Goal: Transaction & Acquisition: Purchase product/service

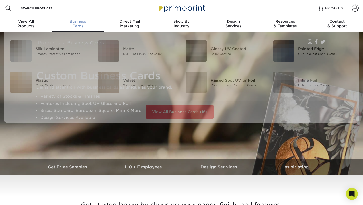
click at [77, 22] on span "Business" at bounding box center [78, 21] width 52 height 5
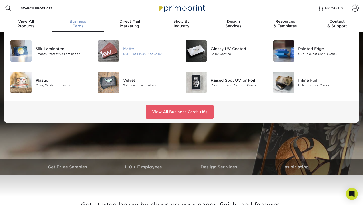
click at [106, 52] on img at bounding box center [108, 50] width 21 height 21
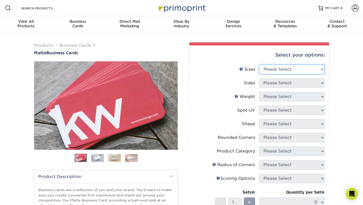
click at [278, 69] on select "Please Select 1.5" x 3.5" - Mini 1.75" x 3.5" - Mini 2" x 2" - Square 2" x 3" -…" at bounding box center [292, 70] width 66 height 10
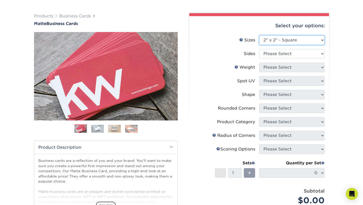
scroll to position [30, 0]
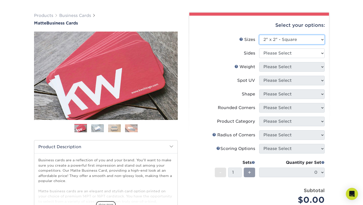
click at [301, 39] on select "Please Select 1.5" x 3.5" - Mini 1.75" x 3.5" - Mini 2" x 2" - Square 2" x 3" -…" at bounding box center [292, 40] width 66 height 10
select select "2.00x3.50"
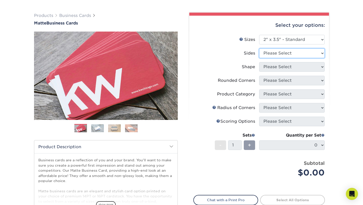
click at [290, 52] on select "Please Select Print Both Sides Print Front Only" at bounding box center [292, 53] width 66 height 10
select select "13abbda7-1d64-4f25-8bb2-c179b224825d"
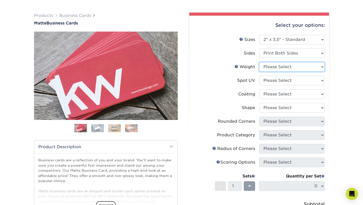
click at [287, 66] on select "Please Select 16PT 14PT" at bounding box center [292, 67] width 66 height 10
click at [290, 80] on select "Please Select No Spot UV Front and Back (Both Sides) Front Only Back Only" at bounding box center [292, 81] width 66 height 10
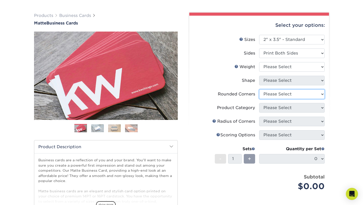
click at [308, 94] on select "Please Select Yes - Round 2 Corners Yes - Round 4 Corners No" at bounding box center [292, 94] width 66 height 10
select select "-1"
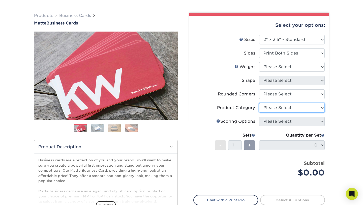
click at [289, 106] on select "Please Select" at bounding box center [292, 108] width 66 height 10
click at [321, 108] on select "Please Select" at bounding box center [292, 108] width 66 height 10
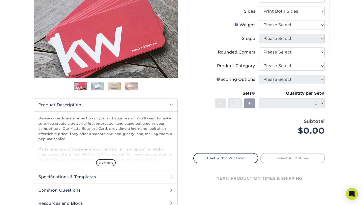
scroll to position [72, 0]
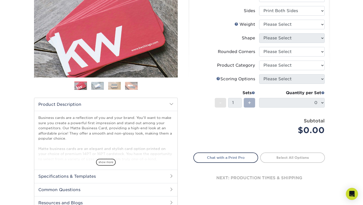
click at [249, 103] on span "+" at bounding box center [249, 103] width 3 height 8
click at [237, 24] on link "Weight Help" at bounding box center [237, 24] width 4 height 4
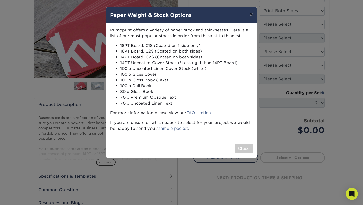
click at [252, 14] on button "×" at bounding box center [252, 14] width 12 height 14
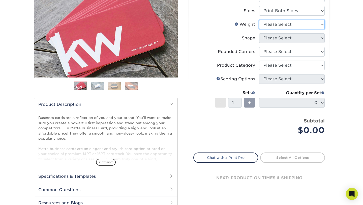
click at [296, 21] on select "Please Select 16PT 14PT" at bounding box center [292, 25] width 66 height 10
select select "14PT"
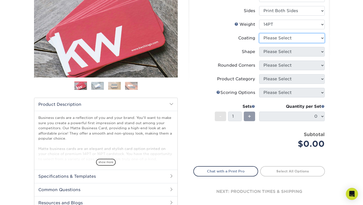
click at [314, 39] on select at bounding box center [292, 38] width 66 height 10
select select "121bb7b5-3b4d-429f-bd8d-bbf80e953313"
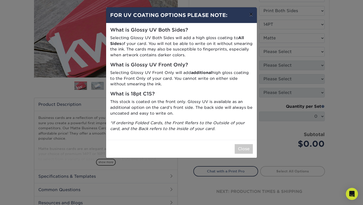
click at [250, 13] on button "×" at bounding box center [252, 14] width 12 height 14
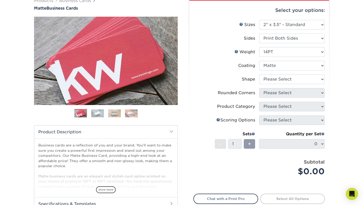
scroll to position [46, 0]
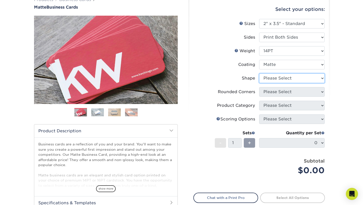
click at [320, 77] on select "Please Select Standard" at bounding box center [292, 78] width 66 height 10
select select "standard"
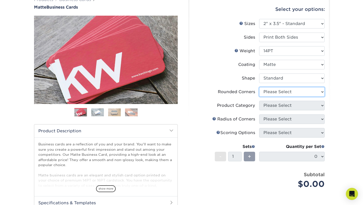
click at [319, 92] on select "Please Select Yes - Round 2 Corners Yes - Round 4 Corners No" at bounding box center [292, 92] width 66 height 10
select select "0"
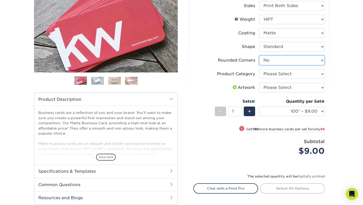
scroll to position [78, 0]
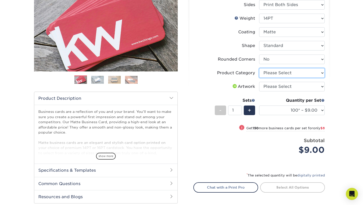
click at [323, 74] on select "Please Select Business Cards" at bounding box center [292, 73] width 66 height 10
select select "3b5148f1-0588-4f88-a218-97bcfdce65c1"
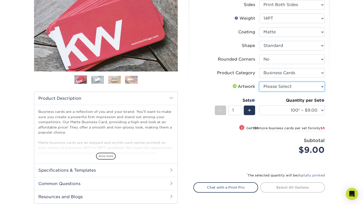
click at [323, 87] on select "Please Select I will upload files I need a design - $100" at bounding box center [292, 87] width 66 height 10
select select "upload"
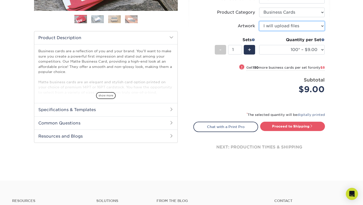
scroll to position [144, 0]
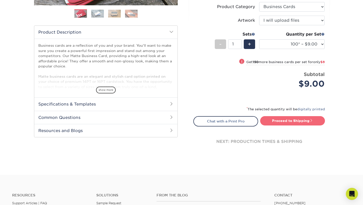
click at [301, 122] on link "Proceed to Shipping" at bounding box center [292, 120] width 65 height 9
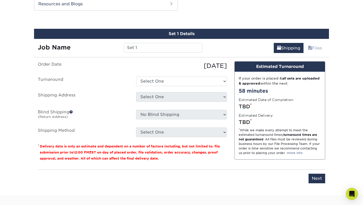
scroll to position [274, 0]
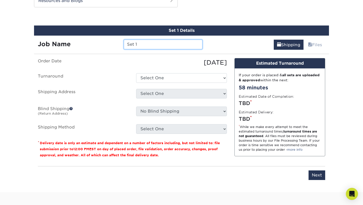
drag, startPoint x: 138, startPoint y: 45, endPoint x: 113, endPoint y: 46, distance: 25.0
click at [113, 46] on div "Job Name Set 1" at bounding box center [120, 45] width 172 height 10
type input "TTA Business Cards"
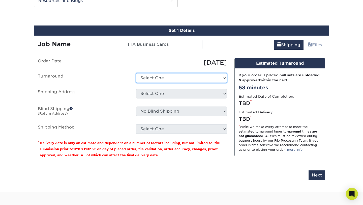
click at [161, 79] on select "Select One 2-4 Business Days 2 Day Next Business Day" at bounding box center [181, 78] width 91 height 10
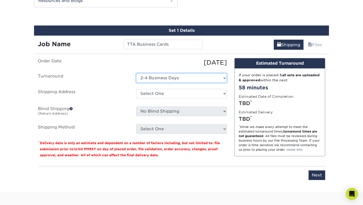
click at [197, 80] on select "Select One 2-4 Business Days 2 Day Next Business Day" at bounding box center [181, 78] width 91 height 10
select select "076636dd-6adc-4b15-8352-bfd2b57f805d"
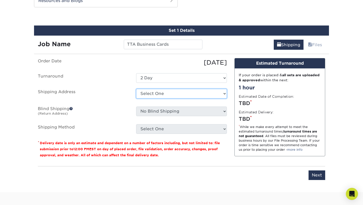
click at [214, 94] on select "Select One + Add New Address - Login" at bounding box center [181, 94] width 91 height 10
select select "newaddress"
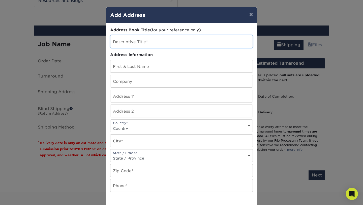
click at [133, 42] on input "text" at bounding box center [182, 41] width 142 height 12
type input "TTA - MassDevelopment"
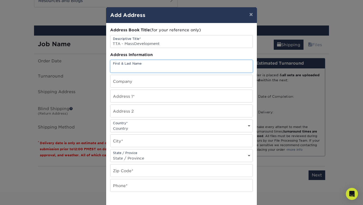
click at [130, 67] on input "text" at bounding box center [182, 66] width 142 height 12
type input "Lysabad Bo"
type input "TTA"
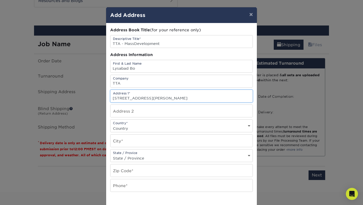
type input "[STREET_ADDRESS][PERSON_NAME]"
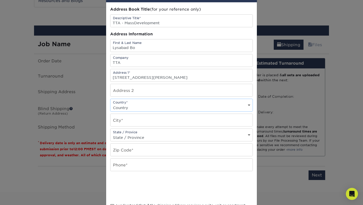
scroll to position [26, 0]
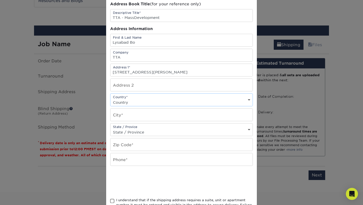
click at [138, 99] on select "Country [GEOGRAPHIC_DATA] [GEOGRAPHIC_DATA] ----------------------------- [GEOG…" at bounding box center [182, 102] width 142 height 7
select select "US"
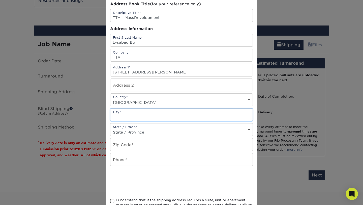
click at [140, 118] on input "text" at bounding box center [182, 115] width 142 height 12
type input "Dracut"
select select "MA"
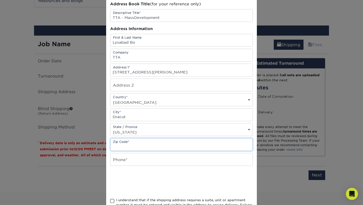
click at [123, 146] on input "text" at bounding box center [182, 144] width 142 height 12
type input "01826"
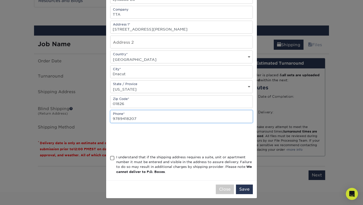
scroll to position [69, 0]
type input "9789418207"
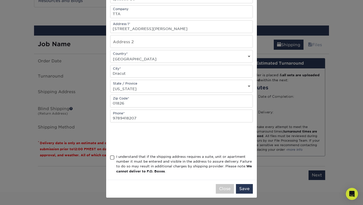
click at [112, 158] on span at bounding box center [112, 157] width 4 height 5
click at [0, 0] on input "I understand that if the shipping address requires a suite, unit or apartment n…" at bounding box center [0, 0] width 0 height 0
click at [249, 186] on button "Save" at bounding box center [244, 189] width 17 height 10
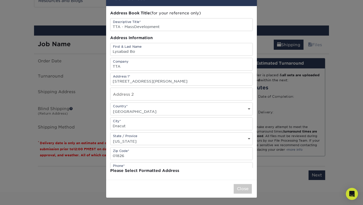
scroll to position [0, 0]
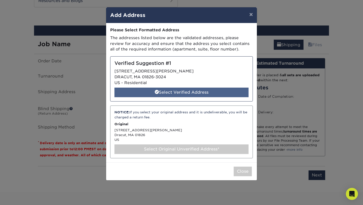
click at [170, 94] on div "Select Verified Address" at bounding box center [182, 93] width 134 height 10
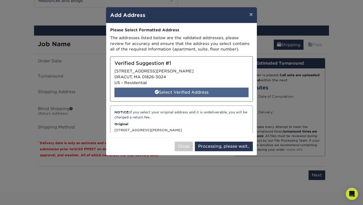
select select "284937"
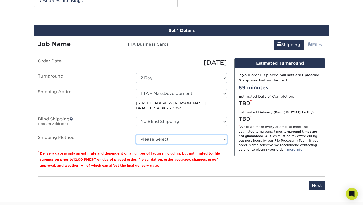
click at [189, 139] on select "Please Select Ground Shipping (+$7.84) 3 Day Shipping Service (+$24.96) 2 Day A…" at bounding box center [181, 140] width 91 height 10
select select "03"
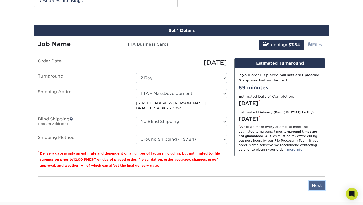
click at [314, 187] on input "Next" at bounding box center [317, 186] width 17 height 10
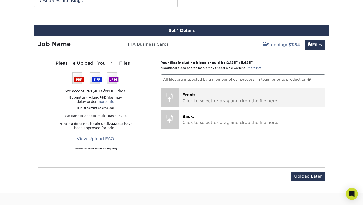
click at [234, 103] on p "Front: Click to select or drag and drop the file here." at bounding box center [252, 98] width 140 height 12
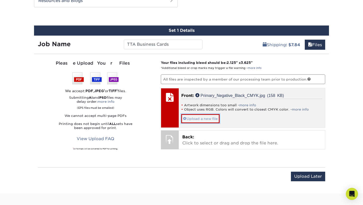
click at [214, 118] on link "Upload a new file" at bounding box center [200, 118] width 38 height 9
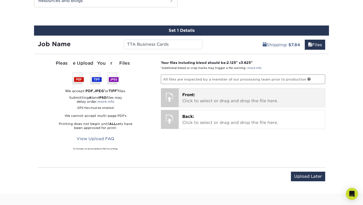
click at [198, 97] on p "Front: Click to select or drag and drop the file here." at bounding box center [252, 98] width 140 height 12
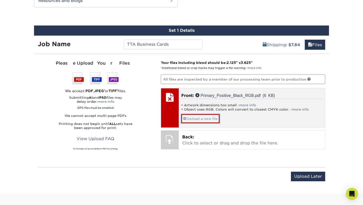
click at [206, 121] on link "Upload a new file" at bounding box center [200, 118] width 38 height 9
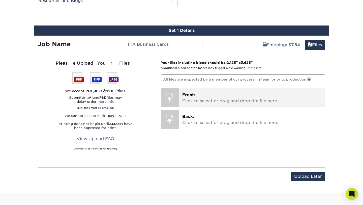
click at [185, 96] on span "Front:" at bounding box center [188, 94] width 13 height 5
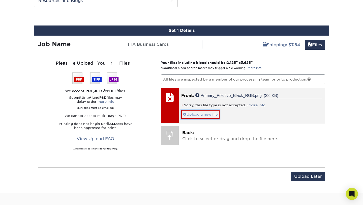
click at [201, 114] on link "Upload a new file" at bounding box center [200, 114] width 38 height 9
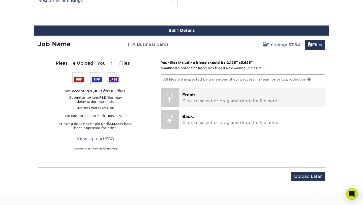
click at [168, 99] on div at bounding box center [170, 97] width 18 height 18
click at [185, 94] on span "Front:" at bounding box center [188, 94] width 13 height 5
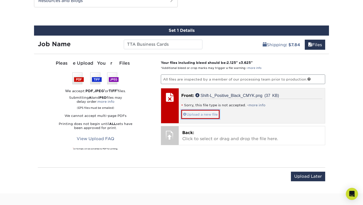
click at [194, 118] on link "Upload a new file" at bounding box center [200, 114] width 38 height 9
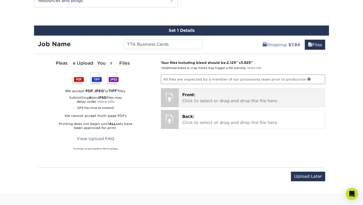
click at [166, 96] on div at bounding box center [170, 97] width 18 height 18
click at [199, 97] on p "Front: Click to select or drag and drop the file here." at bounding box center [252, 98] width 140 height 12
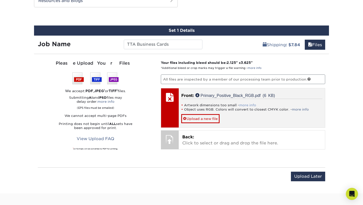
click at [245, 106] on link "more info" at bounding box center [247, 105] width 17 height 4
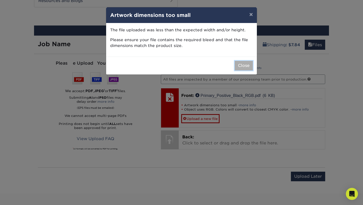
click at [244, 68] on button "Close" at bounding box center [244, 66] width 18 height 10
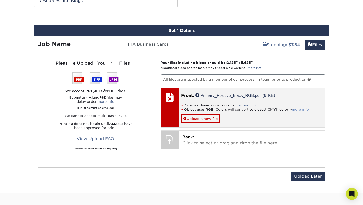
click at [299, 111] on link "more info" at bounding box center [300, 110] width 17 height 4
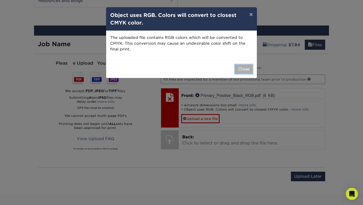
click at [242, 67] on button "Close" at bounding box center [244, 69] width 18 height 10
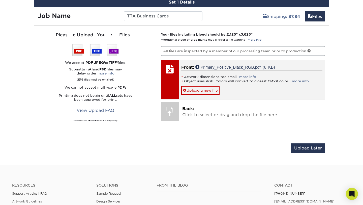
scroll to position [303, 0]
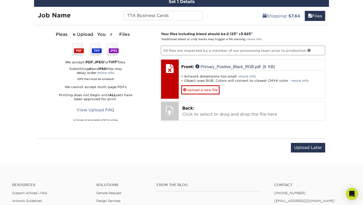
click at [79, 51] on img at bounding box center [95, 50] width 46 height 12
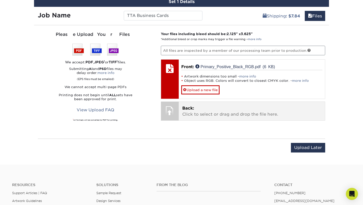
click at [168, 106] on div at bounding box center [170, 111] width 18 height 18
click at [197, 110] on p "Back: Click to select or drag and drop the file here." at bounding box center [252, 111] width 140 height 12
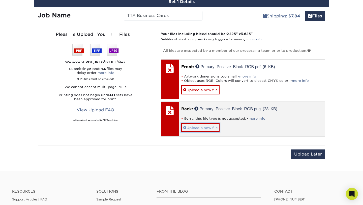
click at [207, 127] on link "Upload a new file" at bounding box center [200, 127] width 38 height 9
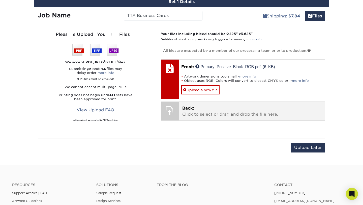
click at [174, 110] on div at bounding box center [170, 111] width 18 height 18
click at [190, 110] on span "Back:" at bounding box center [188, 108] width 12 height 5
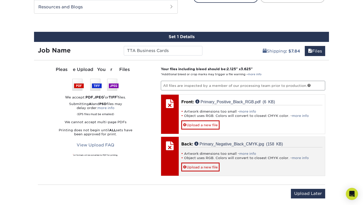
scroll to position [270, 0]
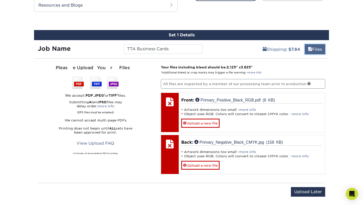
click at [318, 50] on link "Files" at bounding box center [315, 49] width 20 height 10
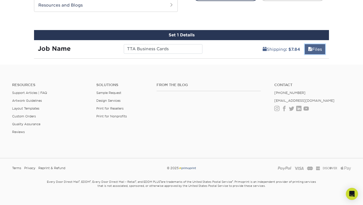
click at [317, 49] on link "Files" at bounding box center [315, 49] width 20 height 10
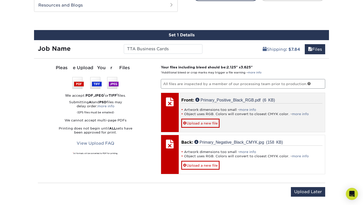
click at [165, 108] on div at bounding box center [170, 102] width 18 height 18
click at [172, 108] on div at bounding box center [170, 102] width 18 height 18
click at [186, 120] on link "Upload a new file" at bounding box center [200, 123] width 38 height 9
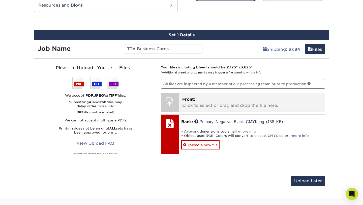
click at [194, 100] on span "Front:" at bounding box center [188, 99] width 13 height 5
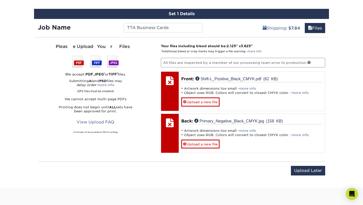
scroll to position [296, 0]
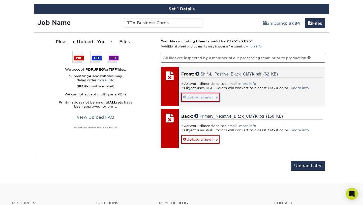
click at [206, 98] on link "Upload a new file" at bounding box center [200, 97] width 38 height 9
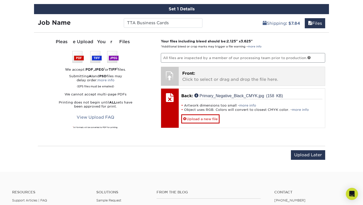
click at [171, 76] on div at bounding box center [170, 76] width 18 height 18
click at [170, 76] on div at bounding box center [170, 76] width 18 height 18
click at [169, 76] on div at bounding box center [170, 76] width 18 height 18
click at [188, 73] on span "Front:" at bounding box center [188, 73] width 13 height 5
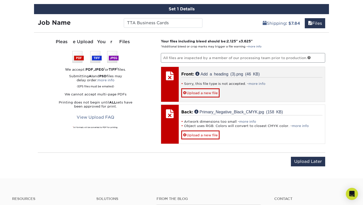
click at [168, 76] on div at bounding box center [170, 76] width 18 height 18
click at [172, 88] on div at bounding box center [170, 84] width 18 height 35
click at [193, 90] on link "Upload a new file" at bounding box center [200, 92] width 38 height 9
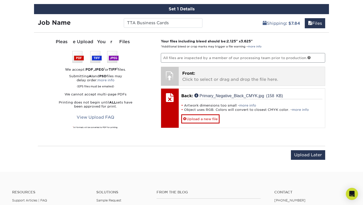
click at [175, 72] on div at bounding box center [170, 76] width 18 height 18
click at [175, 75] on div at bounding box center [170, 76] width 18 height 18
click at [194, 78] on p "Front: Click to select or drag and drop the file here." at bounding box center [252, 76] width 140 height 12
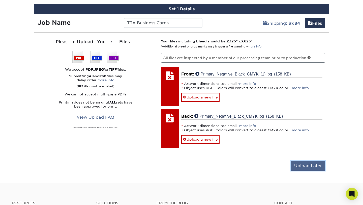
click at [303, 168] on input "Upload Later" at bounding box center [308, 166] width 34 height 10
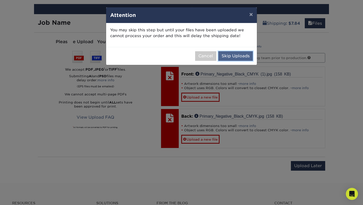
click at [240, 56] on button "Skip Uploads" at bounding box center [236, 56] width 35 height 10
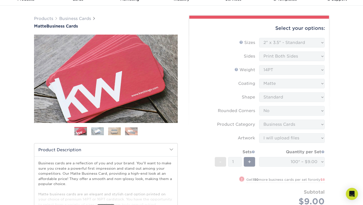
scroll to position [0, 0]
